Goal: Task Accomplishment & Management: Complete application form

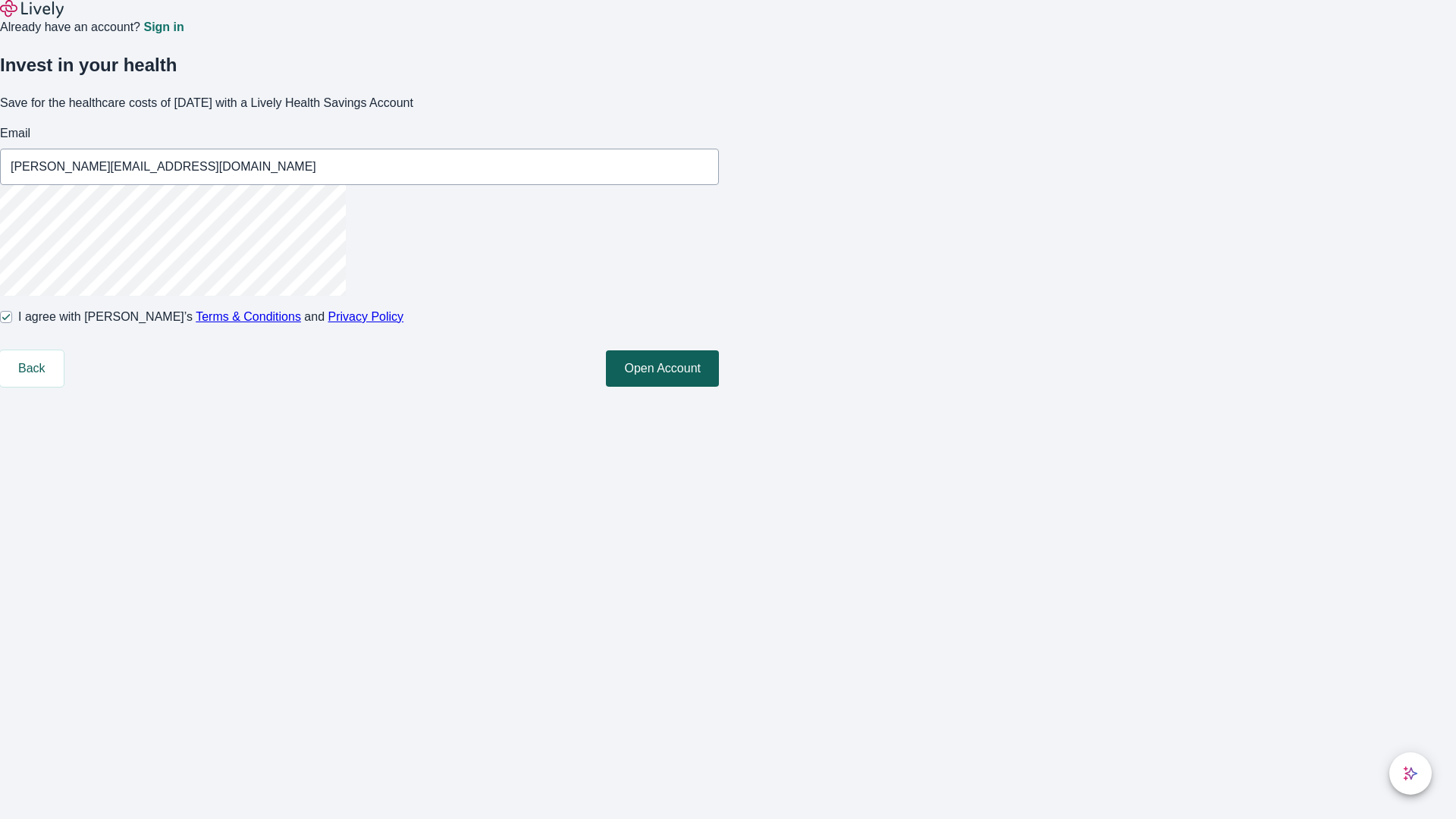
click at [719, 387] on button "Open Account" at bounding box center [662, 369] width 113 height 37
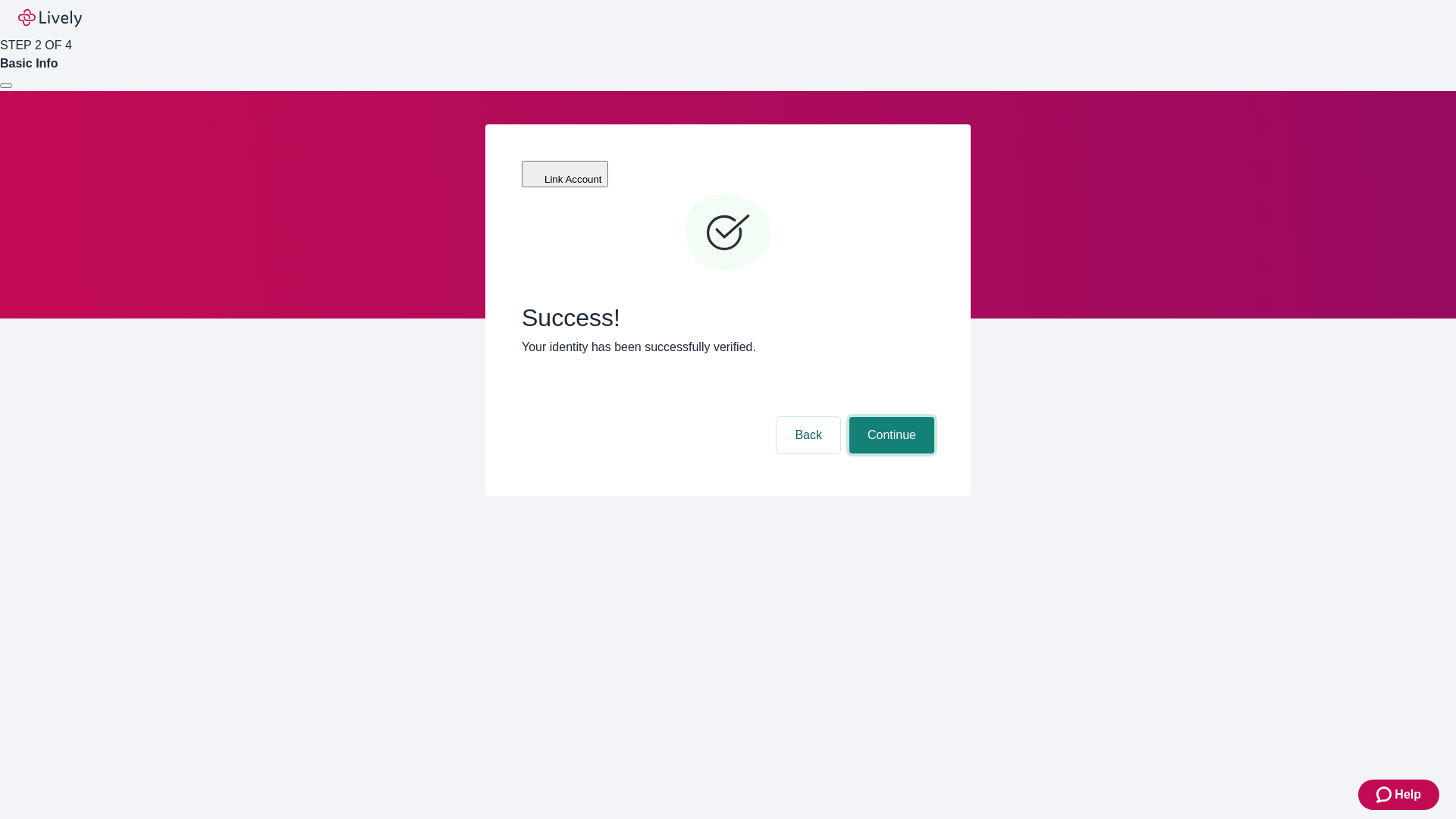
click at [889, 417] on button "Continue" at bounding box center [892, 436] width 85 height 37
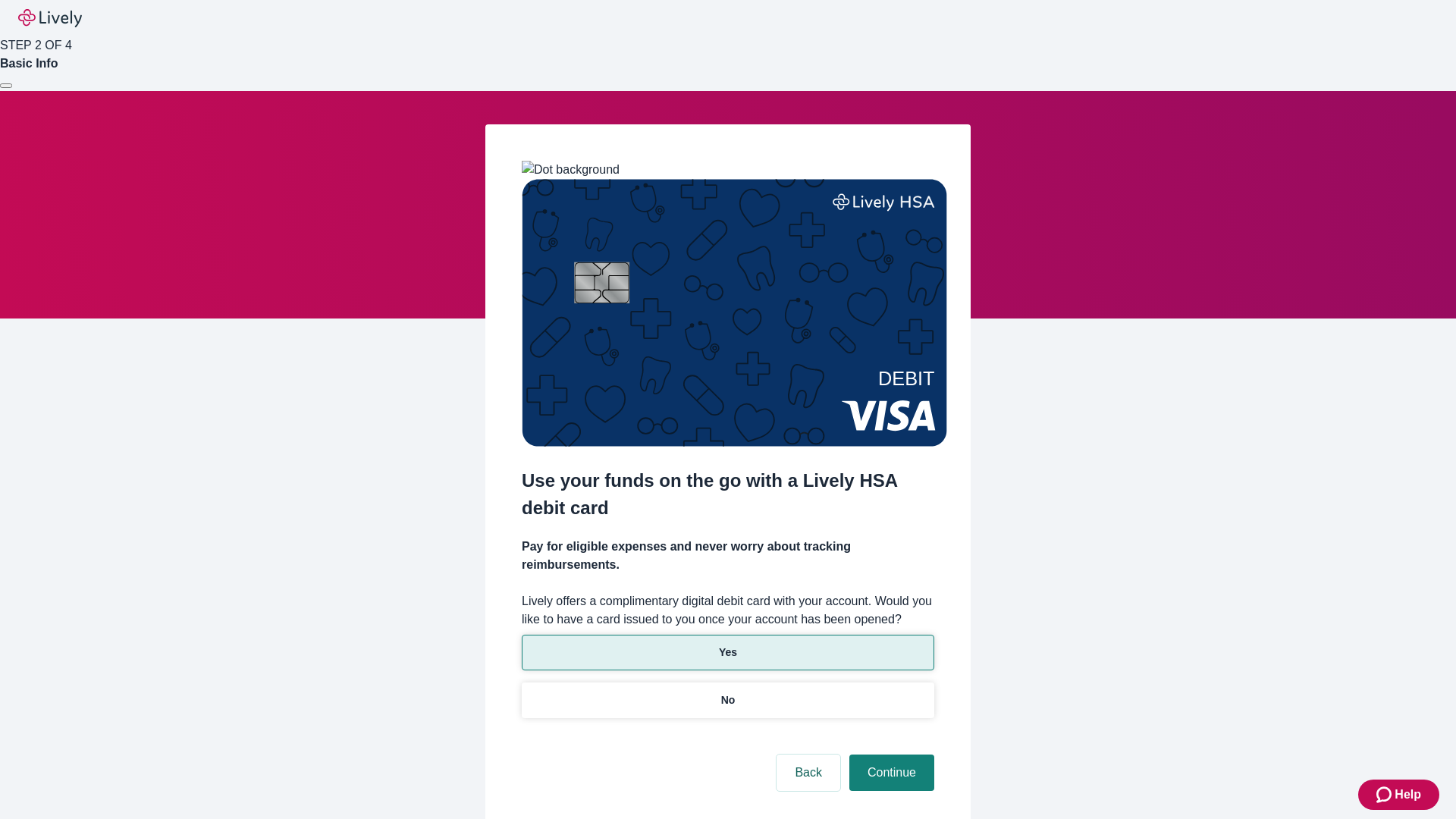
click at [727, 645] on p "Yes" at bounding box center [728, 653] width 18 height 16
click at [889, 755] on button "Continue" at bounding box center [892, 773] width 85 height 37
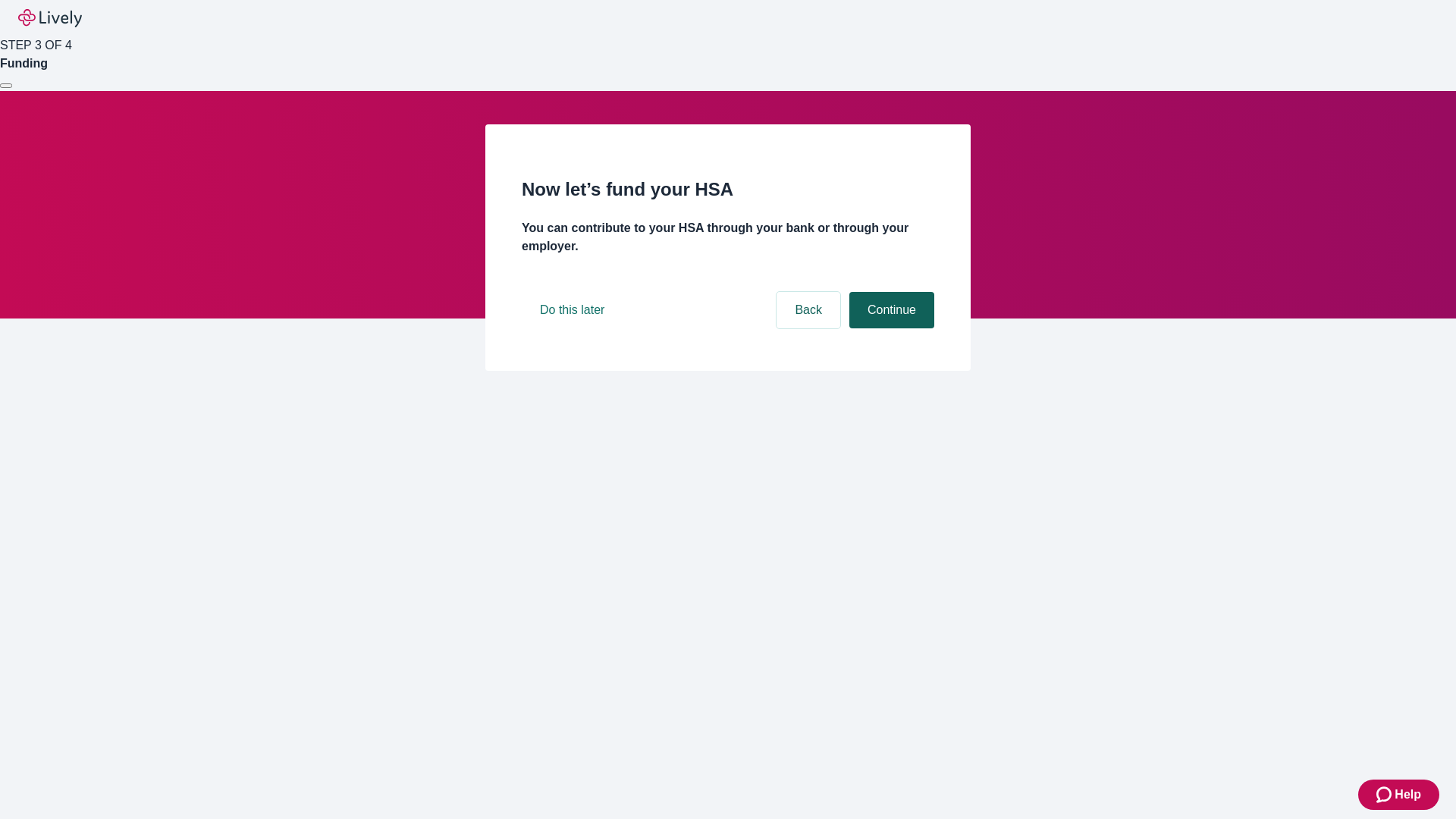
click at [889, 329] on button "Continue" at bounding box center [892, 310] width 85 height 37
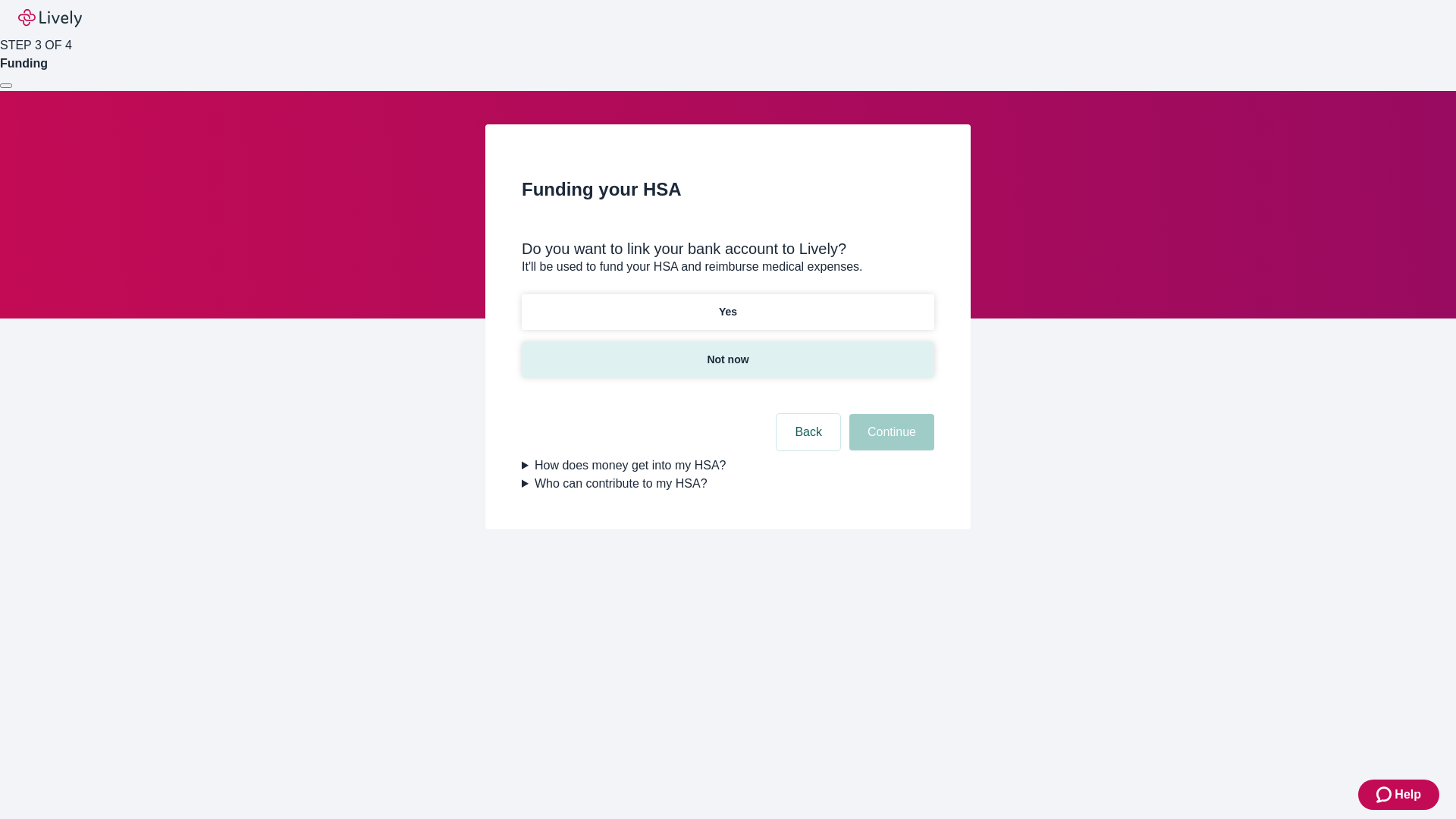
click at [727, 352] on p "Not now" at bounding box center [728, 360] width 42 height 16
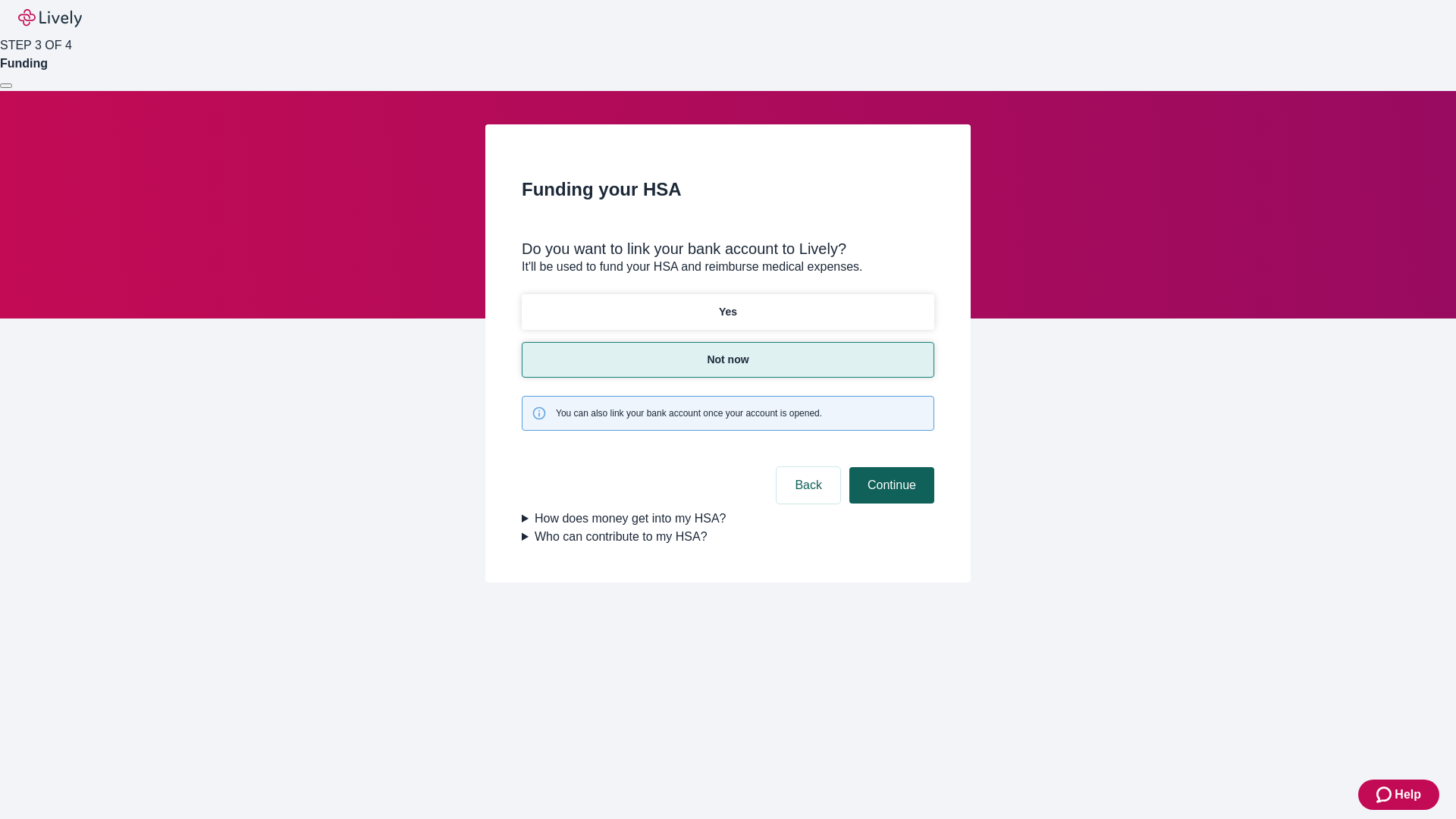
click at [889, 467] on button "Continue" at bounding box center [892, 485] width 85 height 37
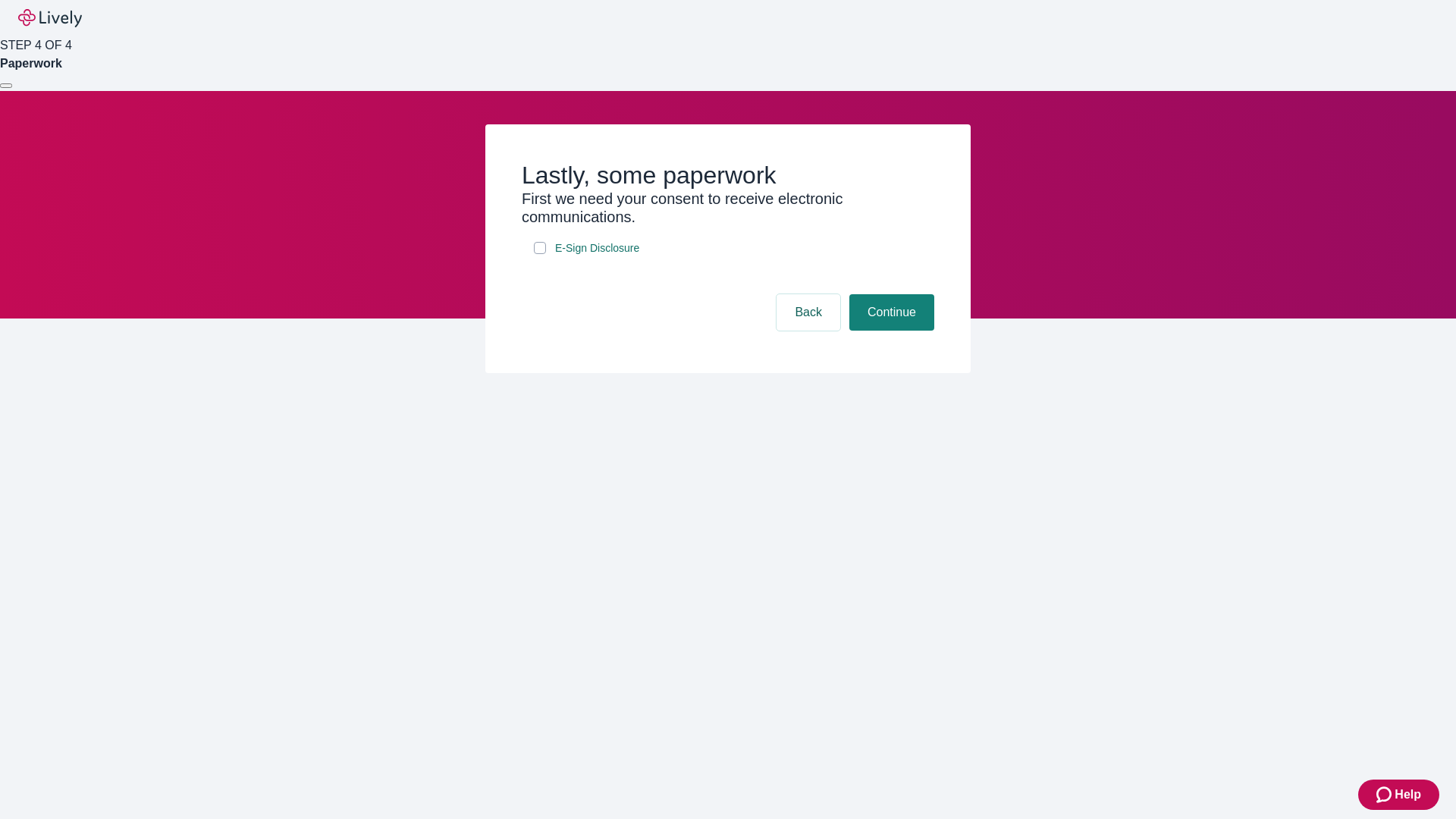
click at [540, 254] on input "E-Sign Disclosure" at bounding box center [540, 248] width 12 height 12
checkbox input "true"
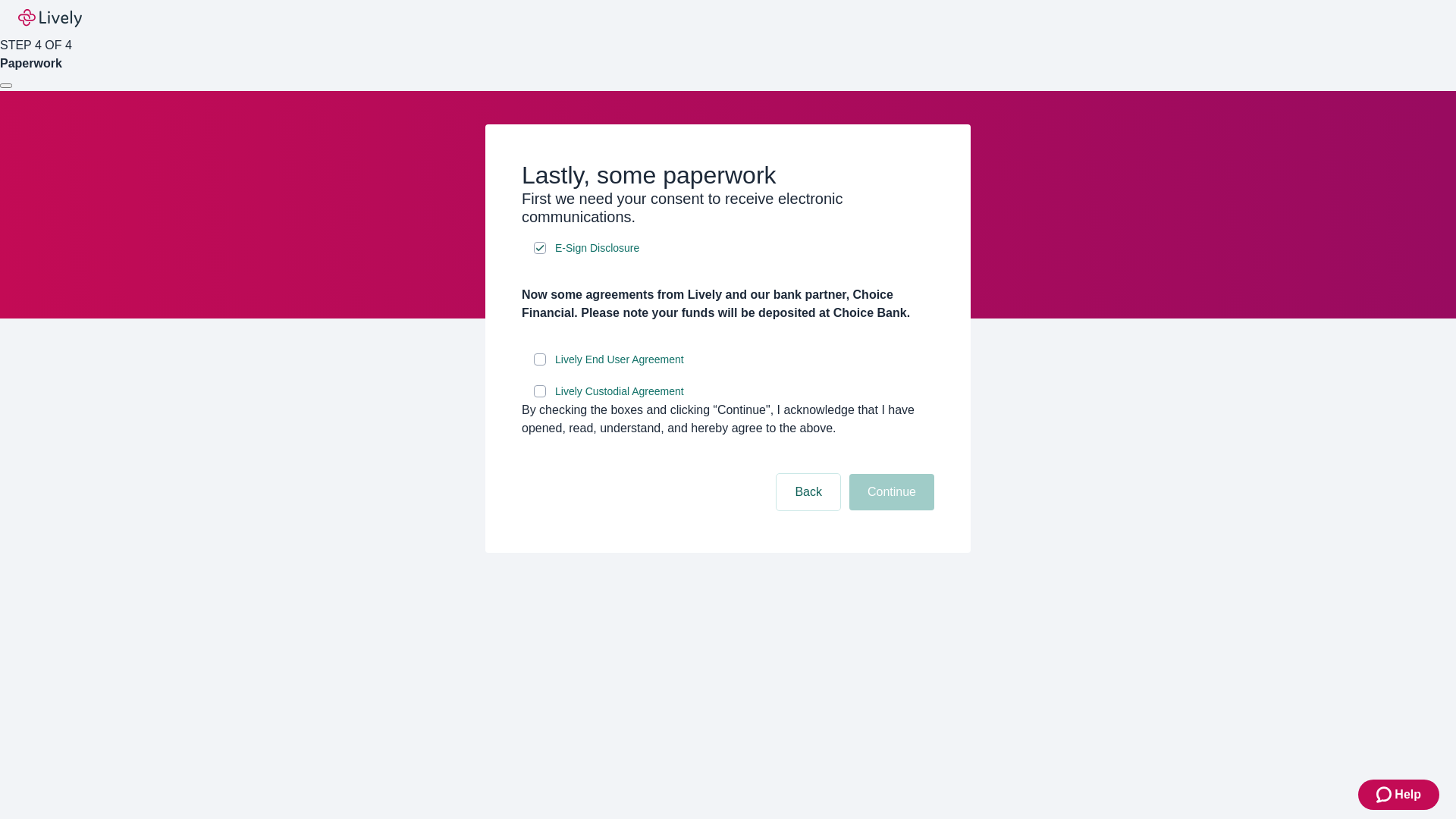
click at [540, 366] on input "Lively End User Agreement" at bounding box center [540, 359] width 12 height 12
checkbox input "true"
click at [540, 398] on input "Lively Custodial Agreement" at bounding box center [540, 391] width 12 height 12
checkbox input "true"
click at [889, 510] on button "Continue" at bounding box center [892, 493] width 85 height 37
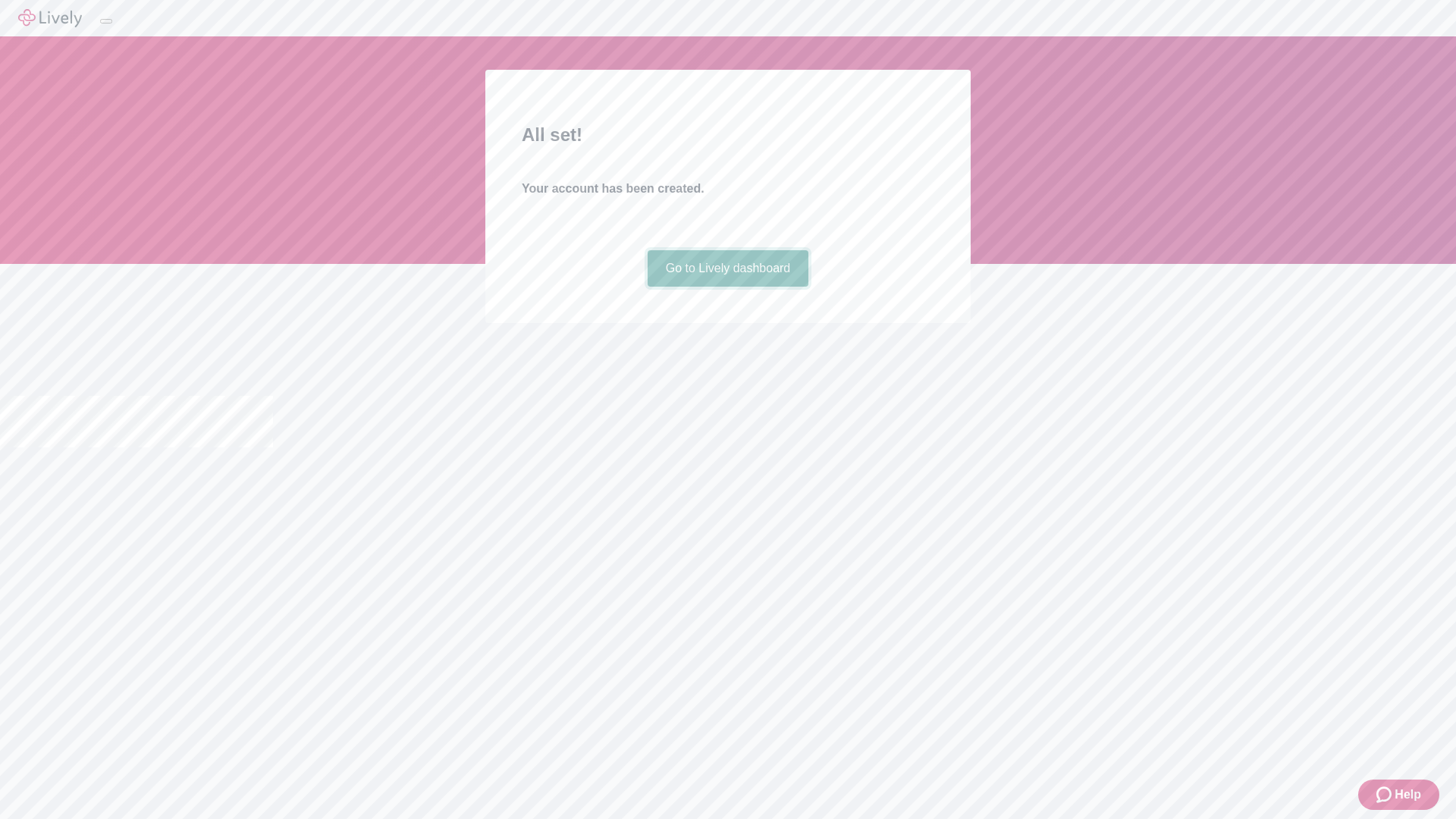
click at [727, 286] on link "Go to Lively dashboard" at bounding box center [728, 269] width 162 height 37
